Goal: Transaction & Acquisition: Purchase product/service

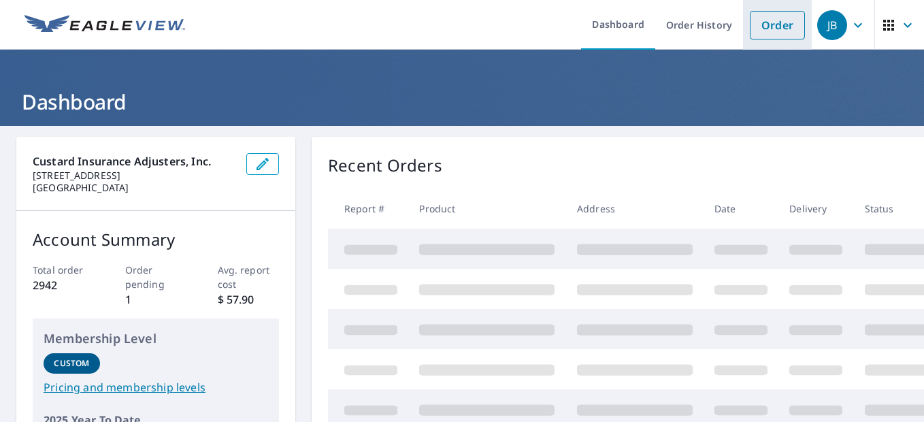
click at [752, 29] on link "Order" at bounding box center [777, 25] width 55 height 29
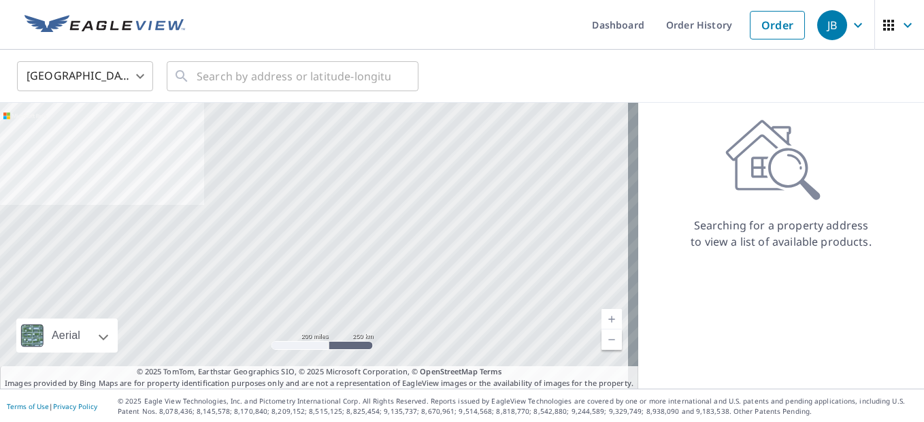
scroll to position [1, 0]
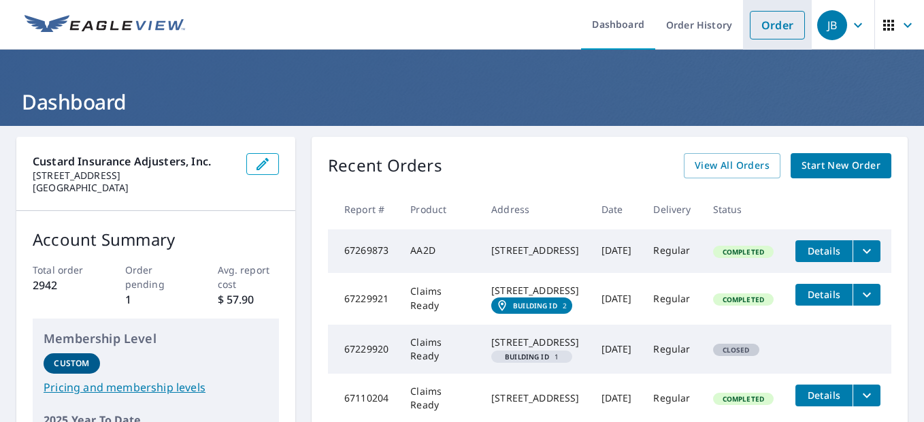
click at [760, 22] on link "Order" at bounding box center [777, 25] width 55 height 29
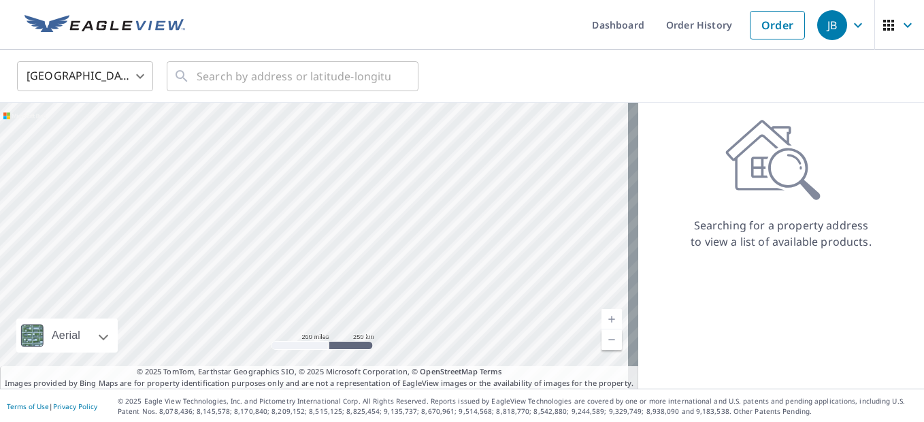
click at [856, 316] on div "Searching for a property address to view a list of available products." at bounding box center [781, 246] width 286 height 286
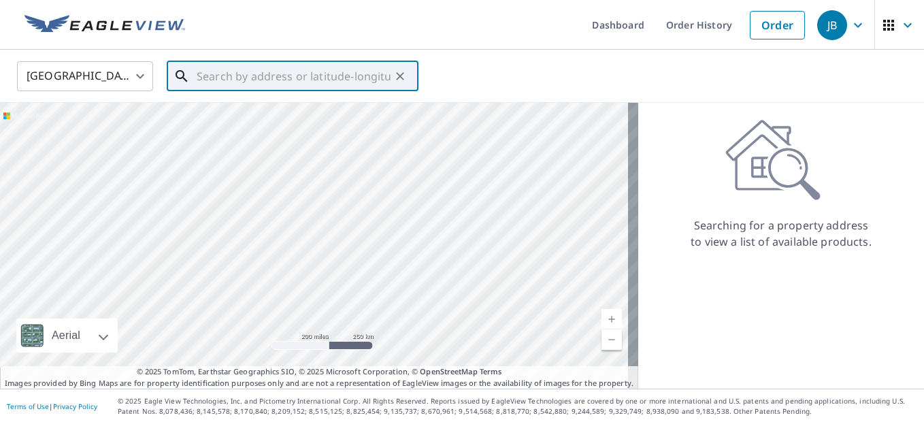
click at [236, 78] on input "text" at bounding box center [294, 76] width 194 height 38
paste input "278 Clear Creek Road, Boise"
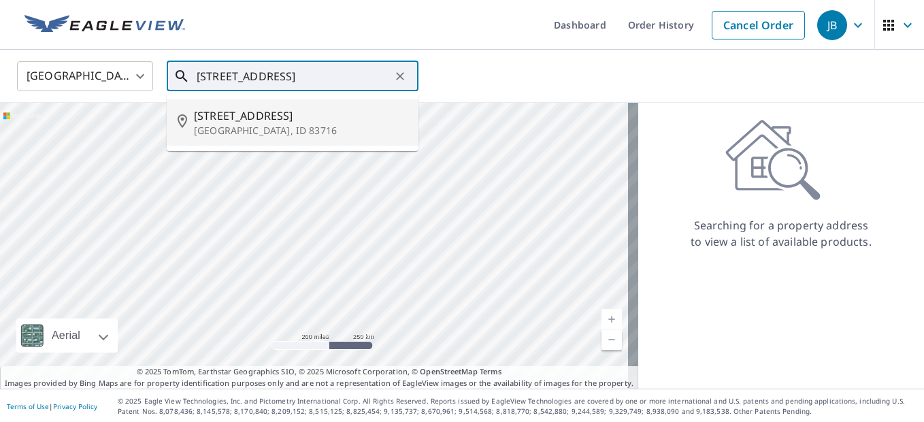
click at [250, 125] on p "Boise, ID 83716" at bounding box center [301, 131] width 214 height 14
type input "278 Clear Creek Rd Boise, ID 83716"
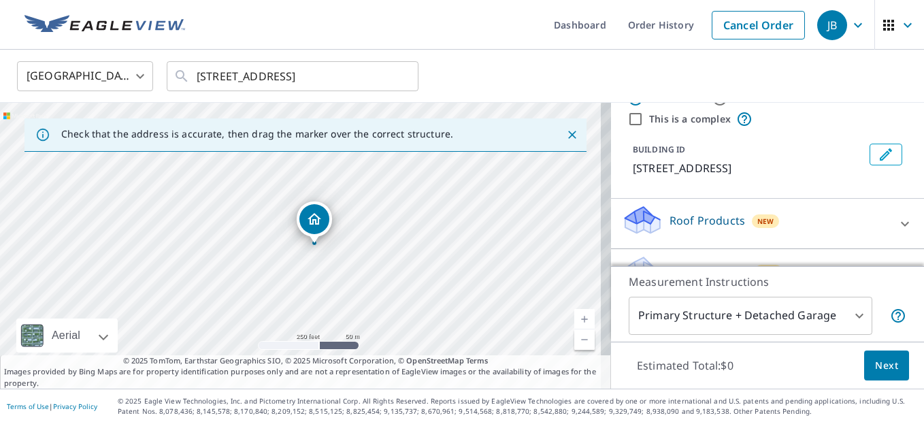
scroll to position [68, 0]
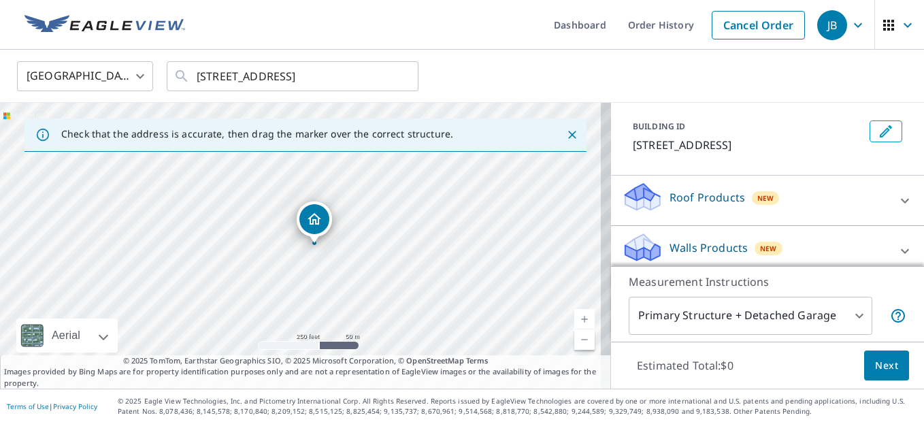
click at [678, 196] on p "Roof Products" at bounding box center [707, 197] width 76 height 16
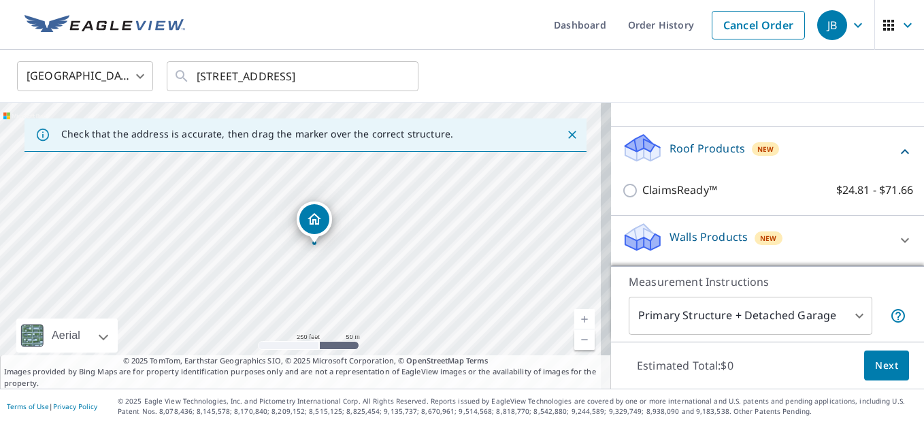
scroll to position [1, 0]
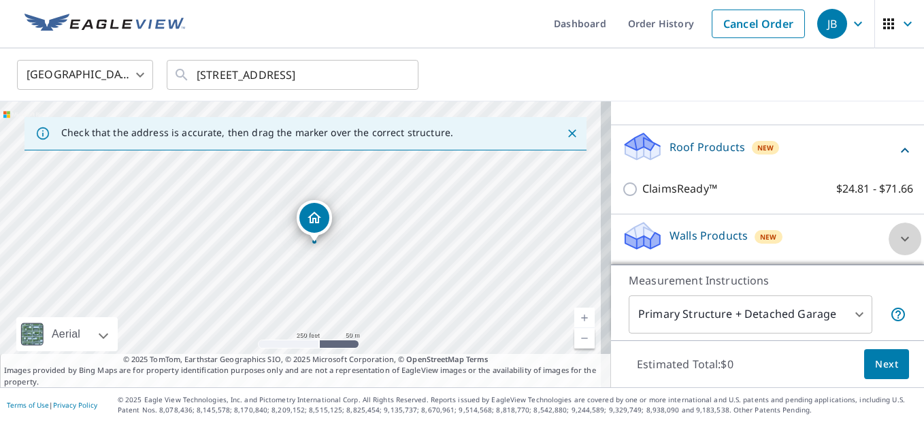
click at [896, 239] on icon at bounding box center [904, 239] width 16 height 16
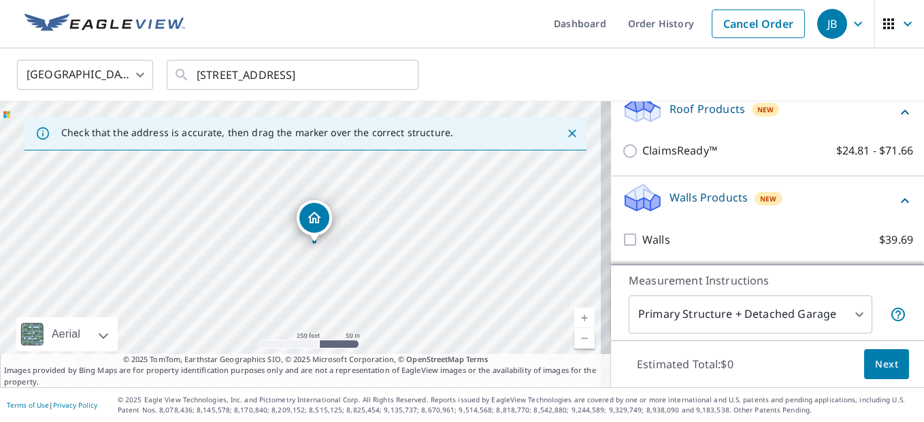
click at [833, 82] on div "United States US ​ 278 Clear Creek Rd Boise, ID 83716 ​" at bounding box center [457, 74] width 901 height 32
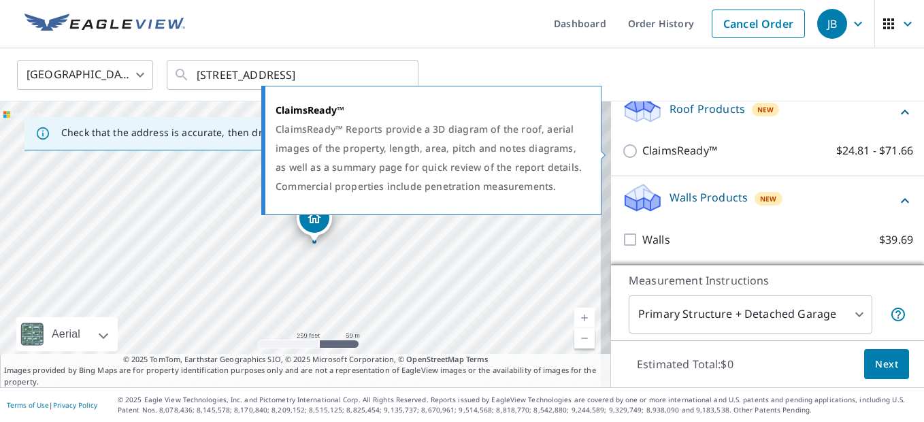
click at [622, 152] on input "ClaimsReady™ $24.81 - $71.66" at bounding box center [632, 151] width 20 height 16
checkbox input "true"
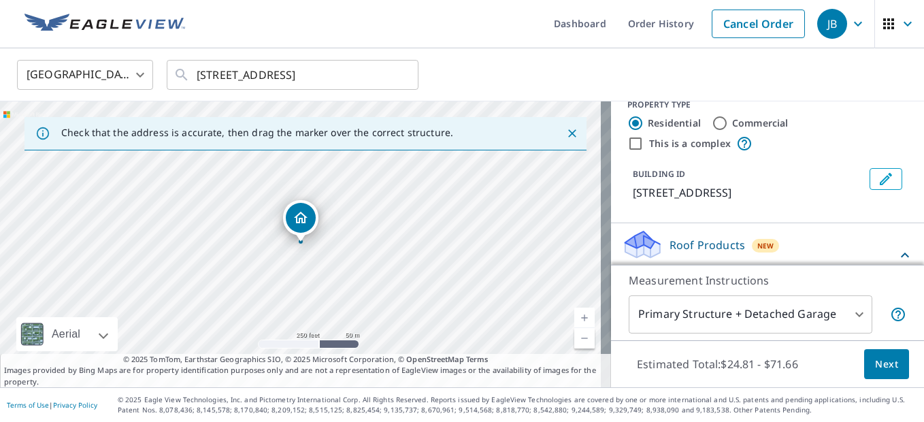
scroll to position [0, 0]
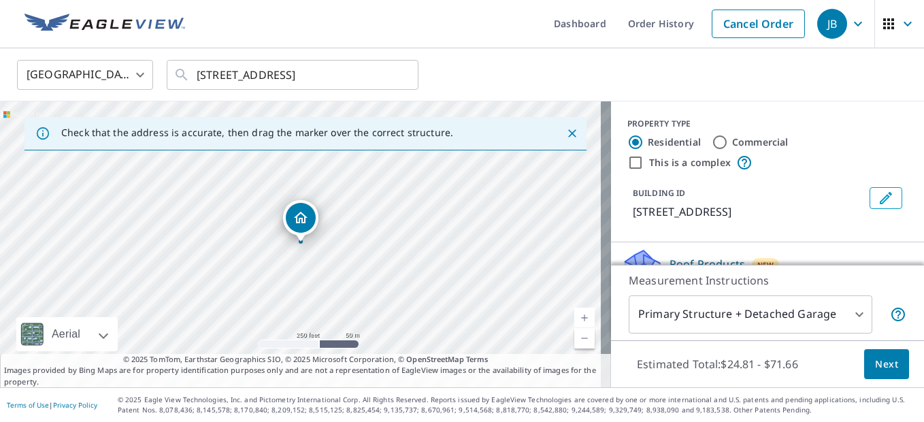
click at [301, 216] on icon "Dropped pin, building 1, Residential property, 278 Clear Creek Rd Boise, ID 837…" at bounding box center [300, 217] width 16 height 16
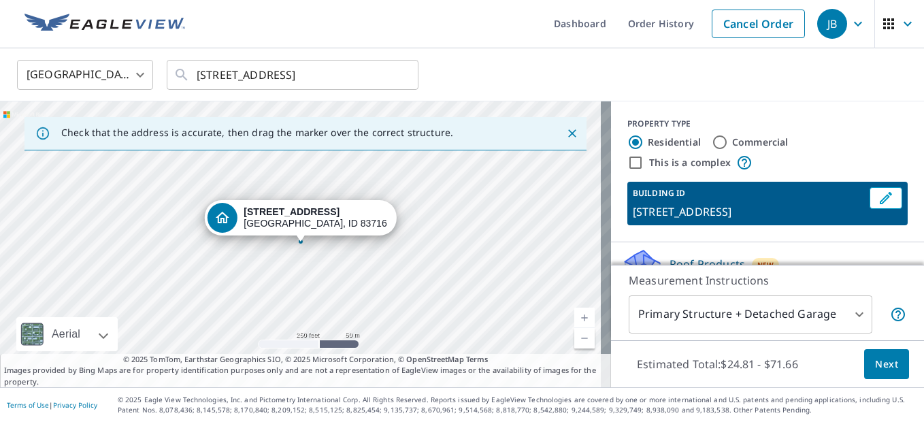
click at [574, 318] on link "Current Level 17, Zoom In" at bounding box center [584, 317] width 20 height 20
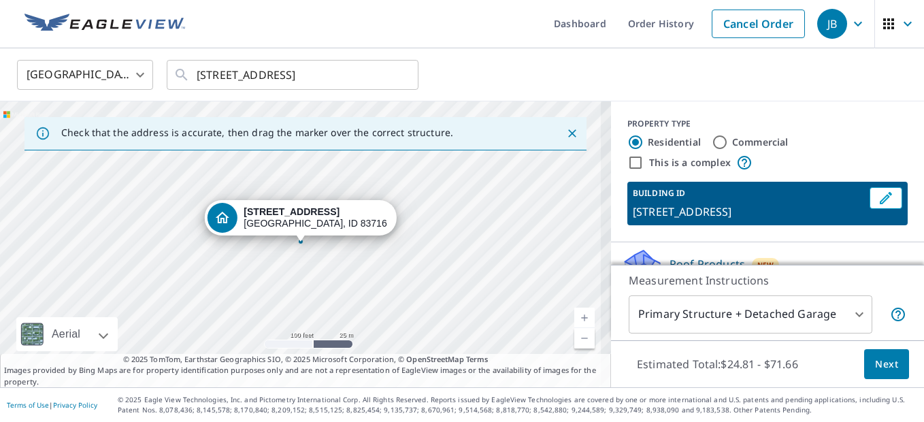
click at [574, 318] on link "Current Level 18, Zoom In" at bounding box center [584, 317] width 20 height 20
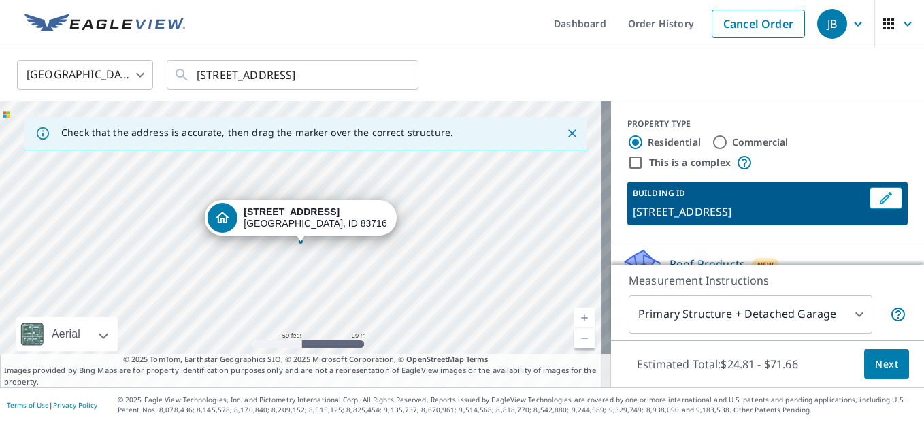
click at [574, 318] on link "Current Level 19, Zoom In" at bounding box center [584, 317] width 20 height 20
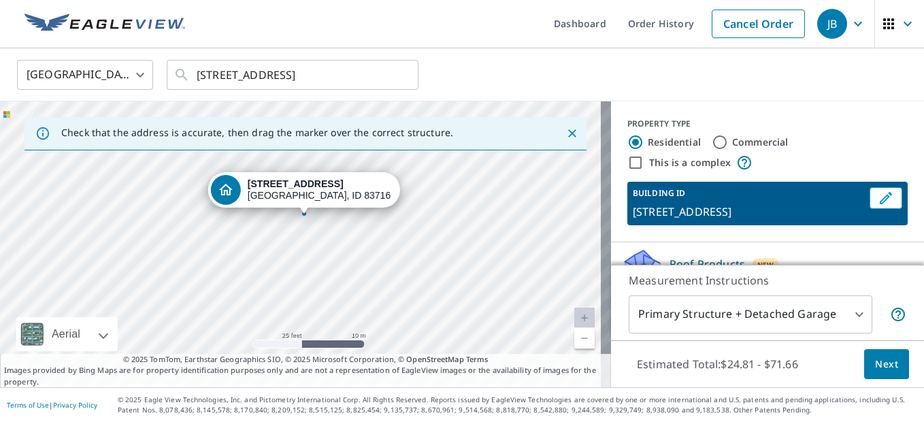
drag, startPoint x: 290, startPoint y: 218, endPoint x: 295, endPoint y: 194, distance: 24.8
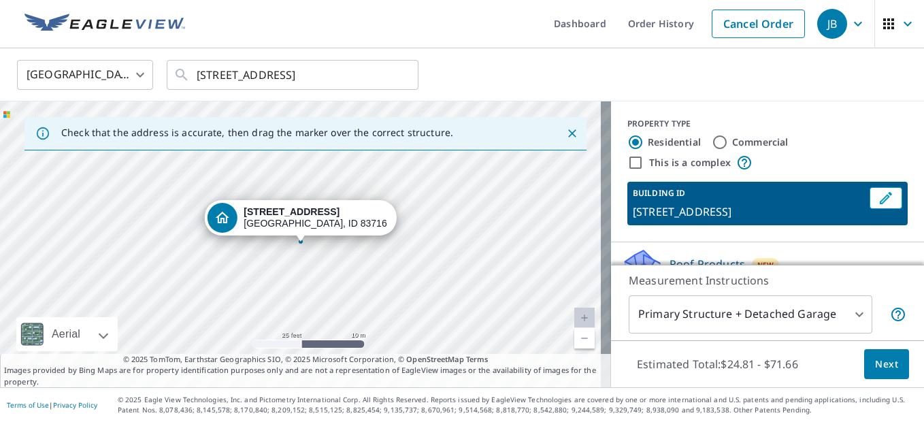
click at [765, 111] on div "PROPERTY TYPE Residential Commercial This is a complex BUILDING ID 278 Clear Cr…" at bounding box center [767, 171] width 313 height 141
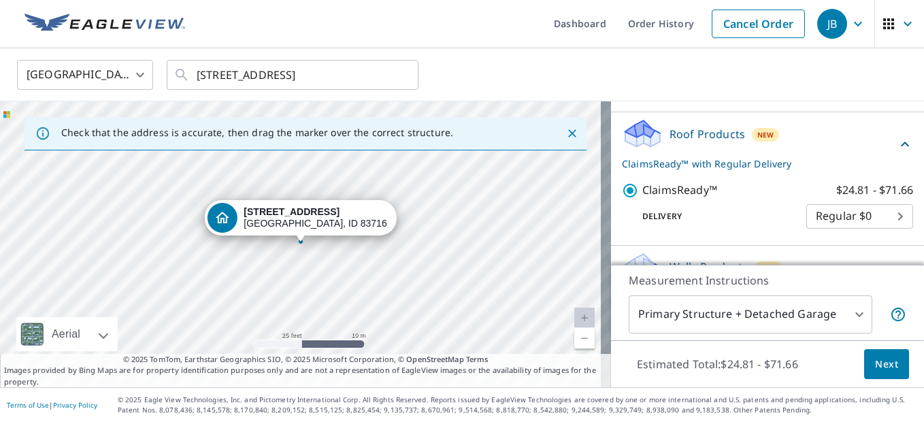
scroll to position [136, 0]
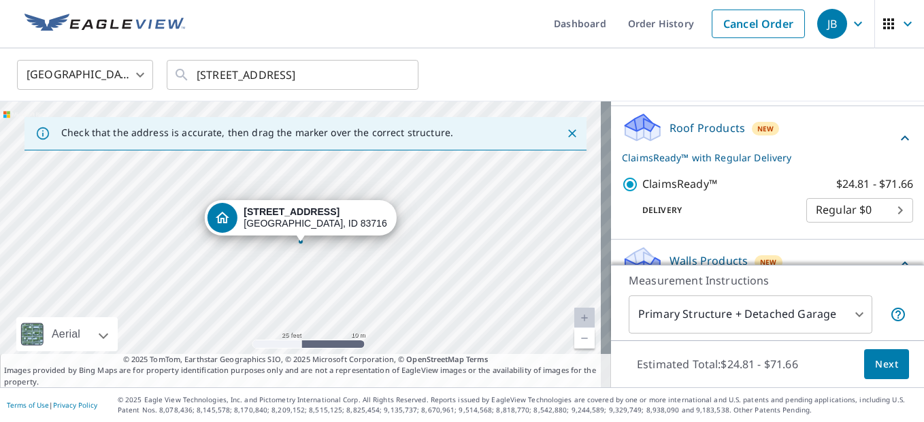
click at [707, 200] on div "Delivery Regular $0 8 ​" at bounding box center [767, 207] width 291 height 30
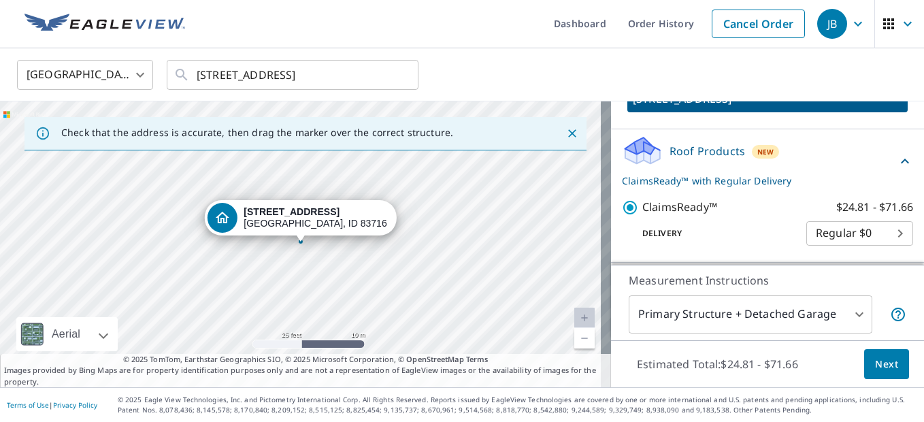
scroll to position [199, 0]
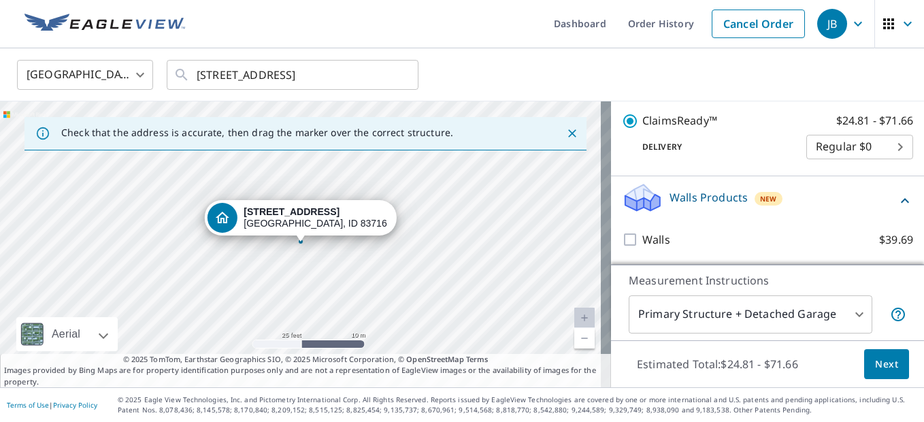
click at [875, 369] on span "Next" at bounding box center [886, 364] width 23 height 17
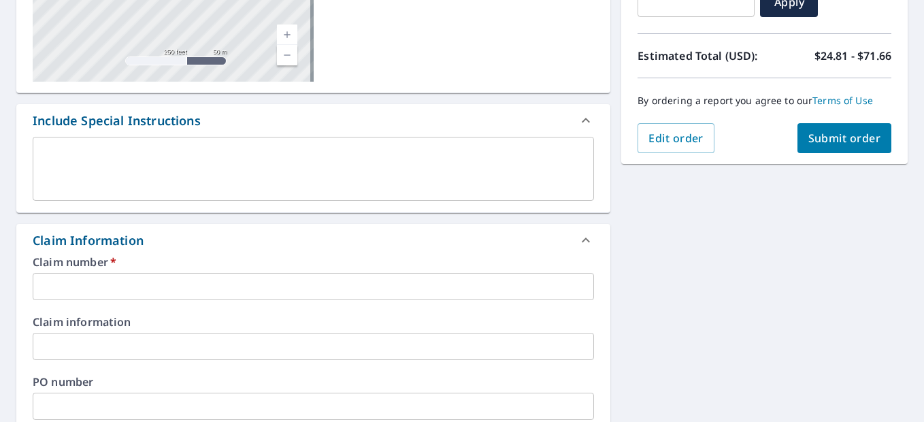
scroll to position [273, 0]
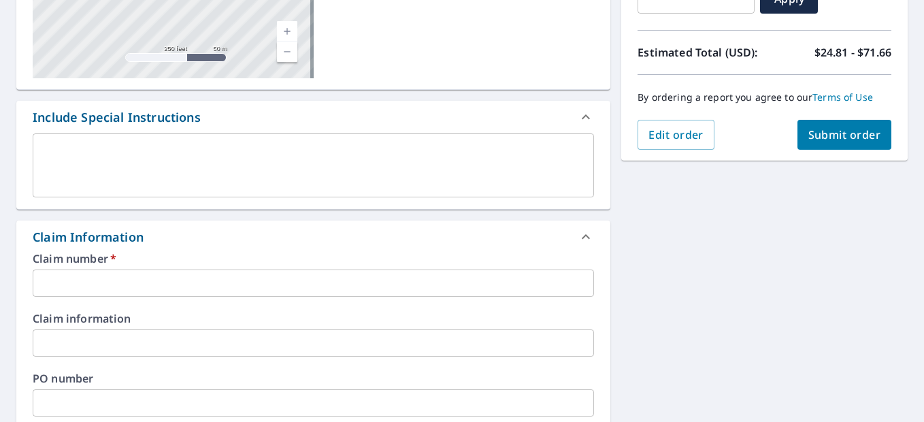
click at [157, 280] on input "text" at bounding box center [313, 282] width 561 height 27
click at [98, 280] on input "text" at bounding box center [313, 282] width 561 height 27
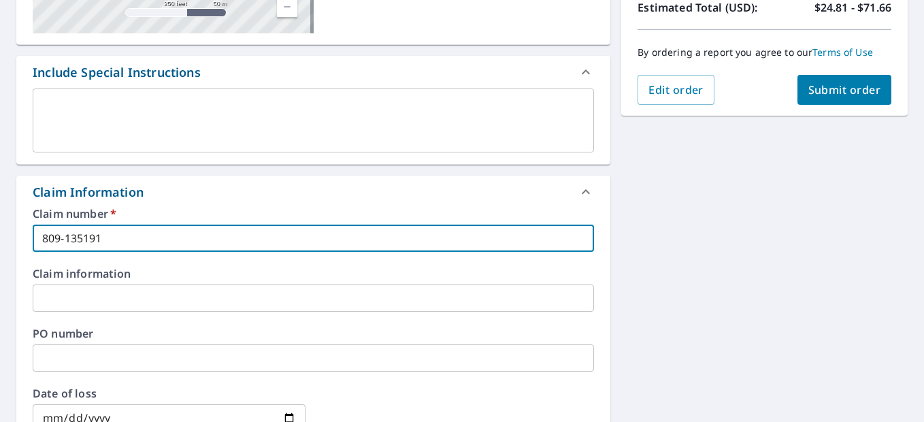
scroll to position [341, 0]
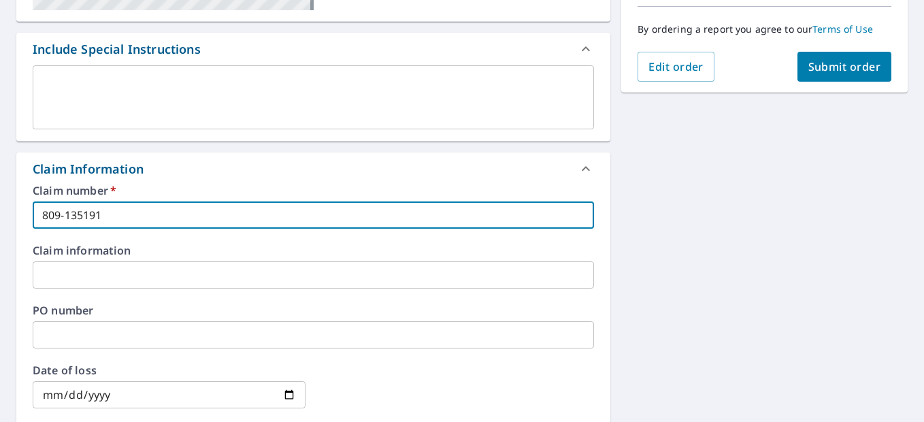
type input "809-135191"
drag, startPoint x: 97, startPoint y: 274, endPoint x: 123, endPoint y: 410, distance: 138.6
click at [97, 274] on input "text" at bounding box center [313, 274] width 561 height 27
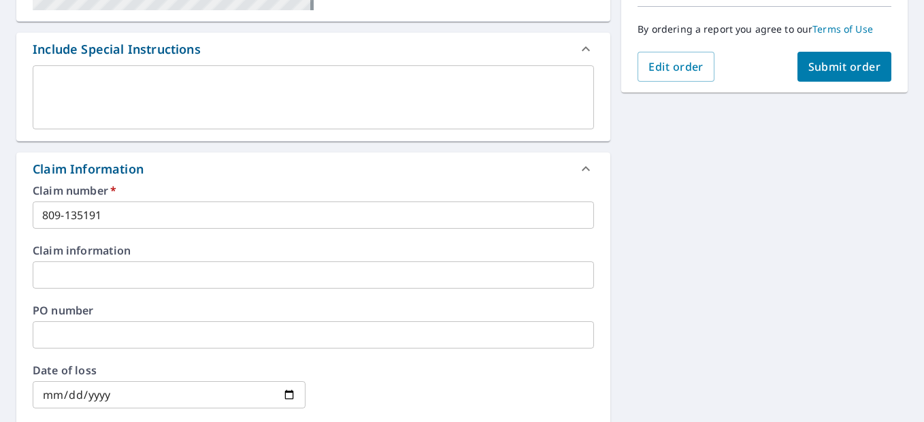
click at [93, 284] on input "text" at bounding box center [313, 274] width 561 height 27
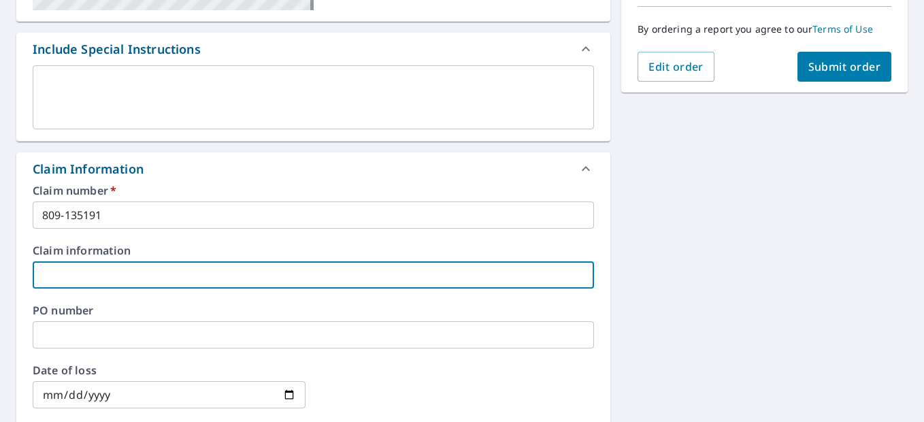
paste input "Rodger"
type input "Rodger"
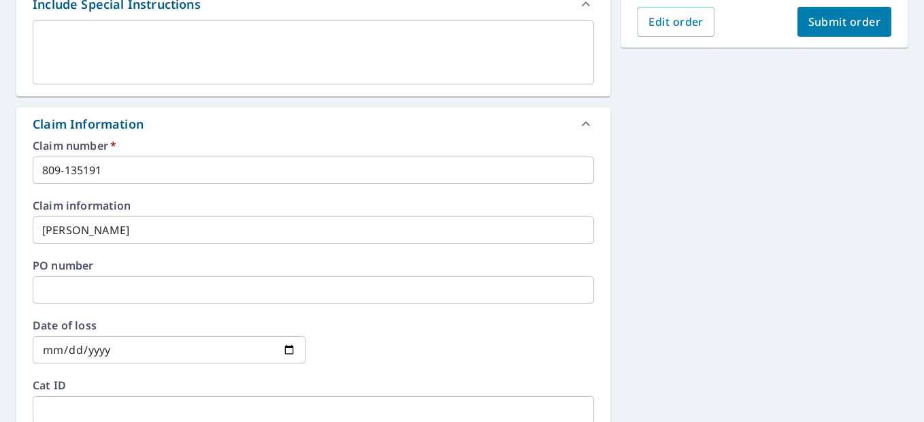
scroll to position [409, 0]
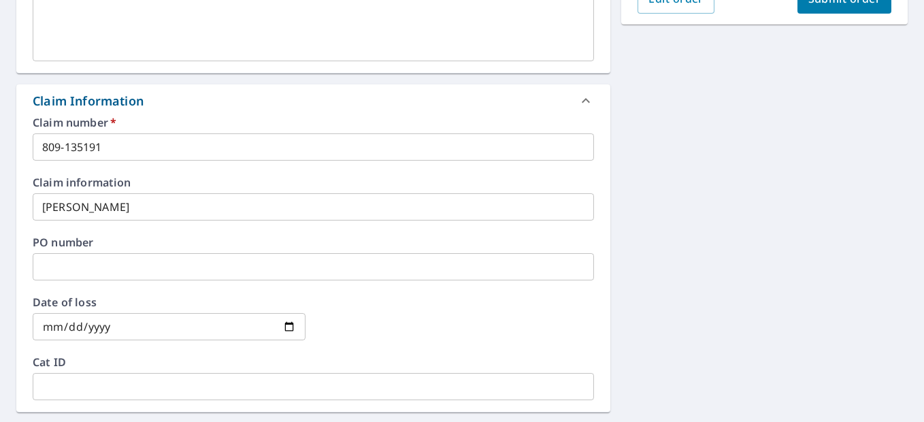
click at [54, 324] on input "date" at bounding box center [169, 326] width 273 height 27
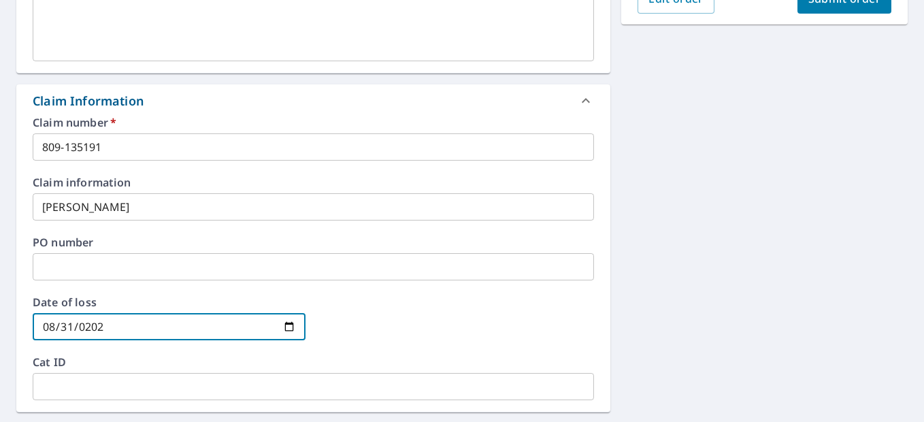
type input "2025-08-31"
click at [380, 323] on div at bounding box center [458, 327] width 273 height 60
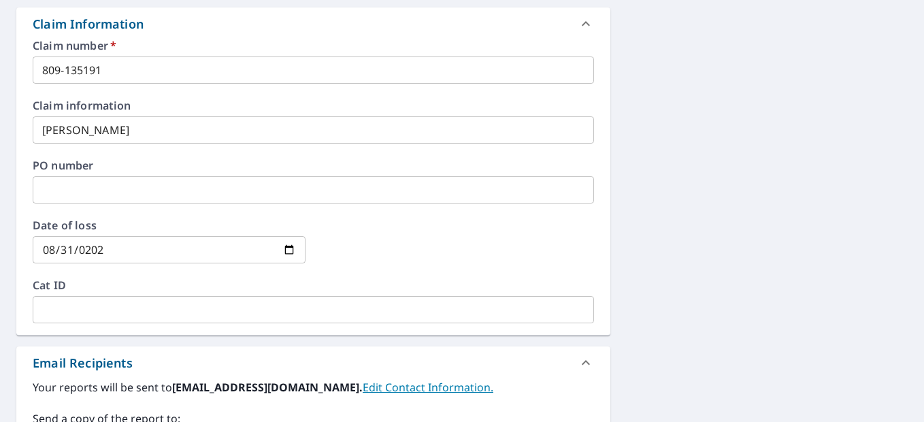
scroll to position [614, 0]
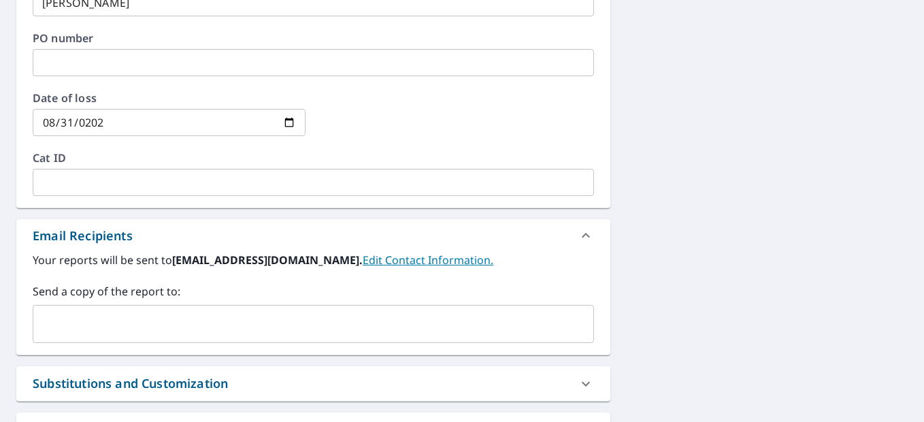
click at [112, 314] on input "text" at bounding box center [303, 324] width 529 height 26
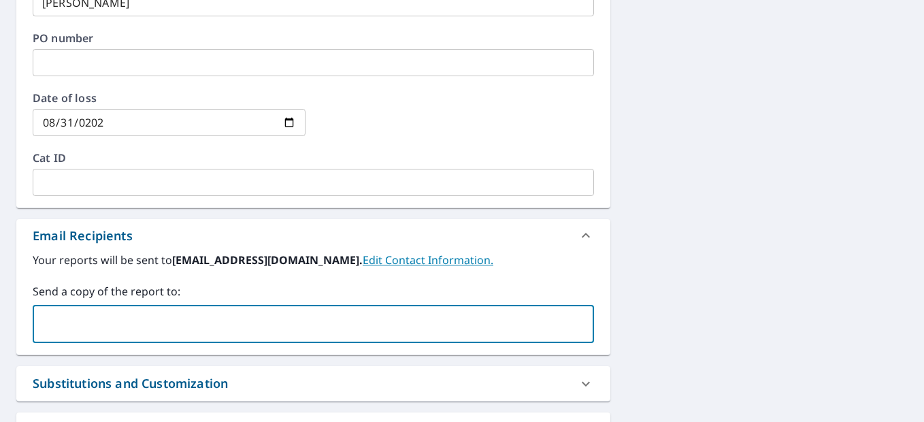
paste input "demerson@custard.com"
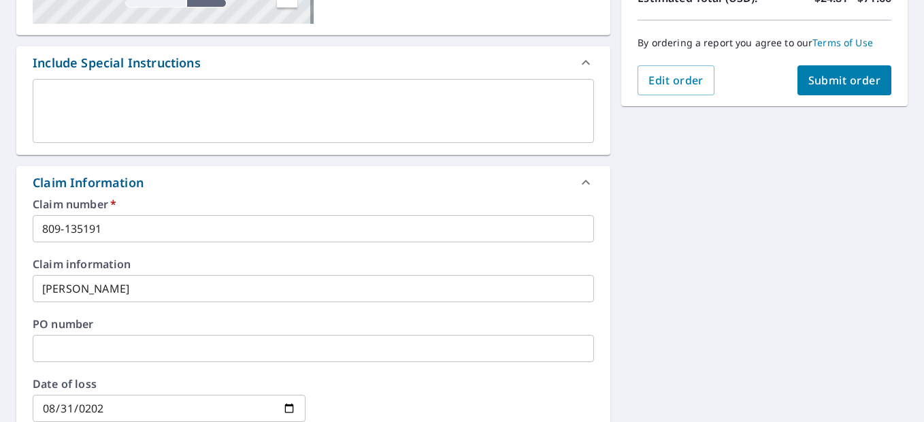
scroll to position [124, 0]
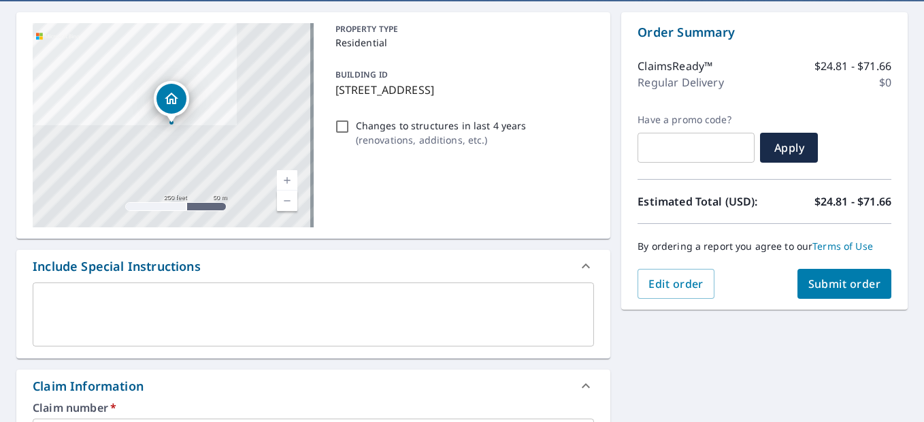
type input "demerson@custard.com"
click at [824, 281] on span "Submit order" at bounding box center [844, 283] width 73 height 15
